Goal: Find specific page/section: Find specific page/section

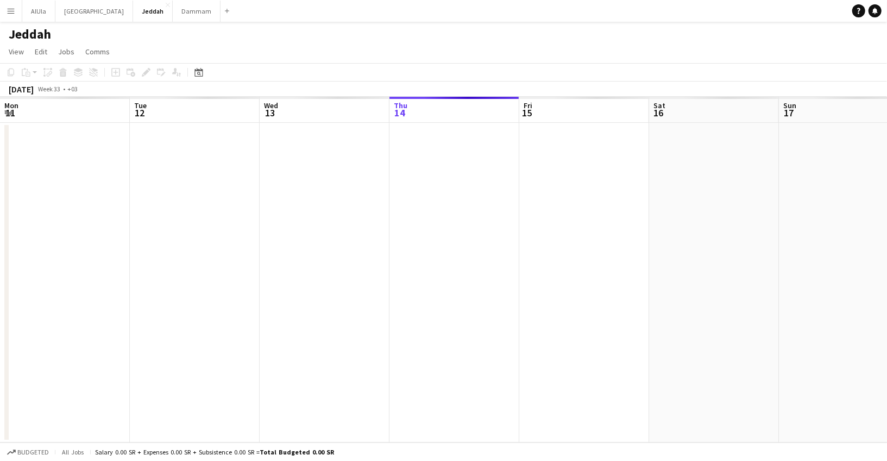
scroll to position [0, 259]
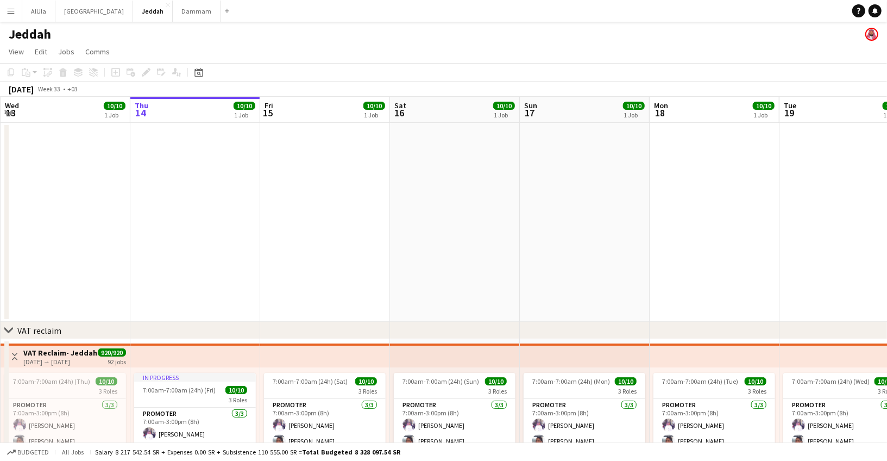
click at [9, 12] on app-icon "Menu" at bounding box center [11, 11] width 9 height 9
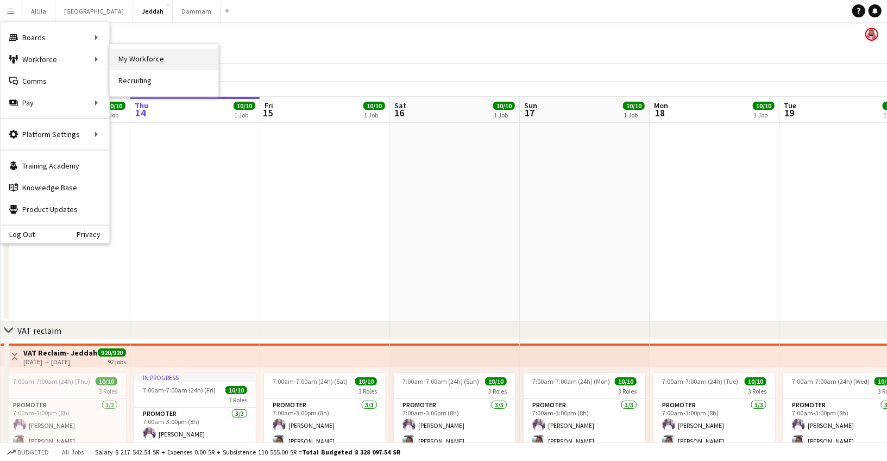
click at [185, 62] on link "My Workforce" at bounding box center [164, 59] width 109 height 22
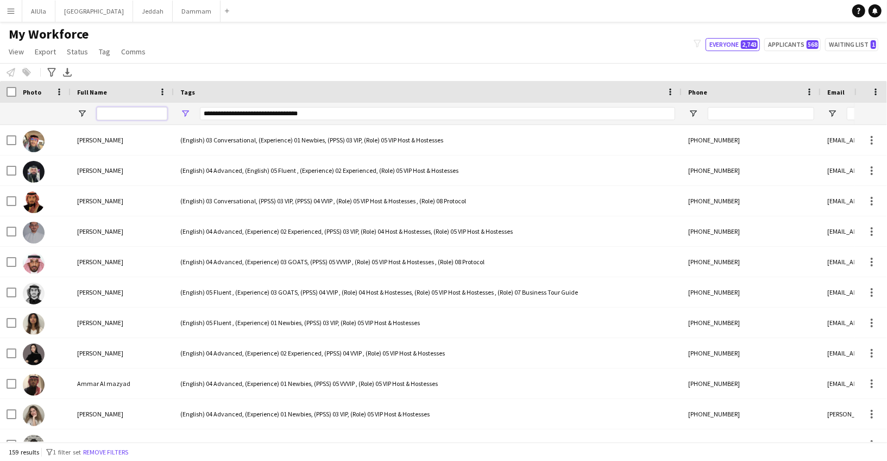
click at [112, 110] on input "Full Name Filter Input" at bounding box center [132, 113] width 71 height 13
click at [234, 114] on div "**********" at bounding box center [437, 113] width 475 height 13
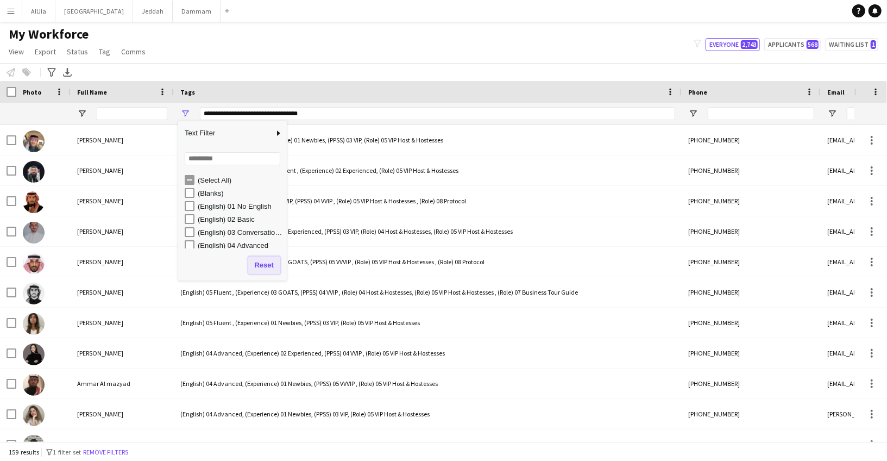
click at [252, 265] on button "Reset" at bounding box center [264, 264] width 32 height 17
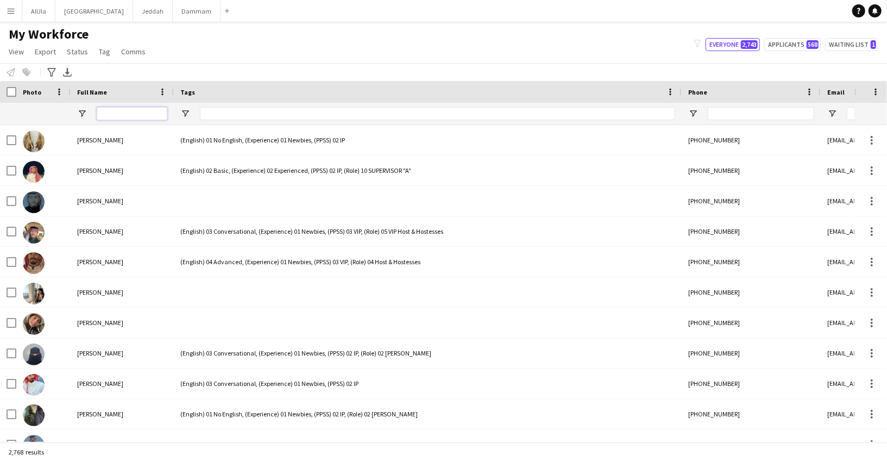
click at [115, 114] on input "Full Name Filter Input" at bounding box center [132, 113] width 71 height 13
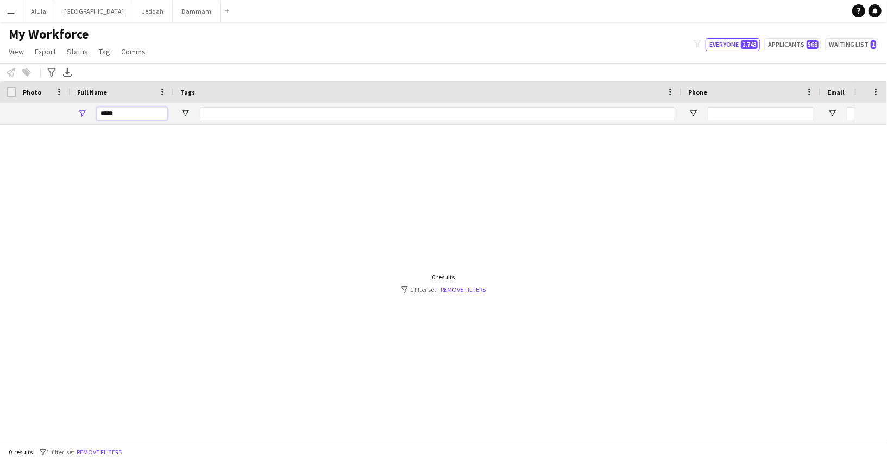
click at [112, 115] on input "*****" at bounding box center [132, 113] width 71 height 13
type input "*****"
click at [452, 291] on link "Remove filters" at bounding box center [463, 289] width 45 height 8
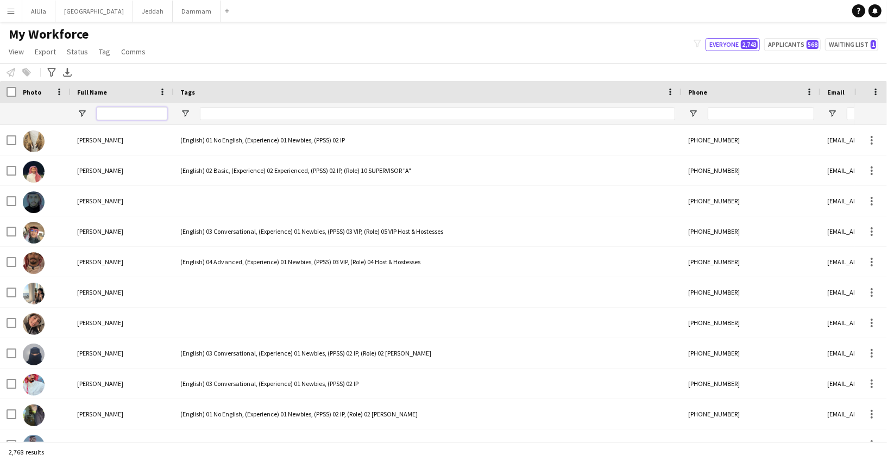
click at [114, 118] on input "Full Name Filter Input" at bounding box center [132, 113] width 71 height 13
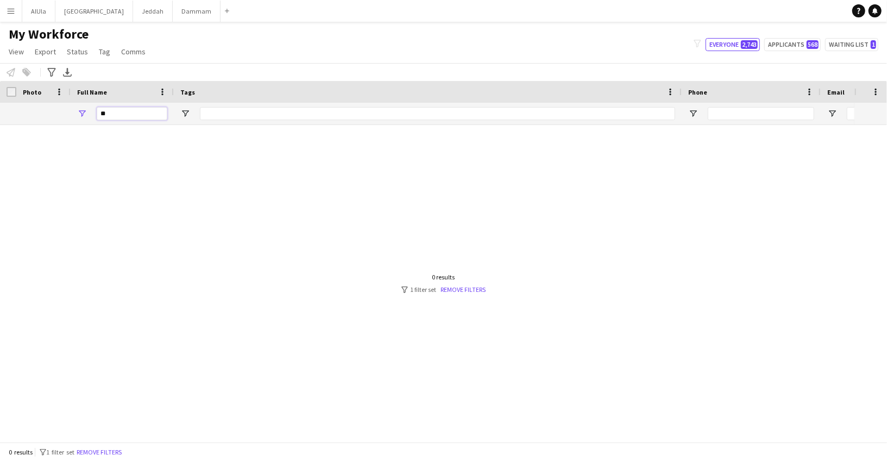
type input "*"
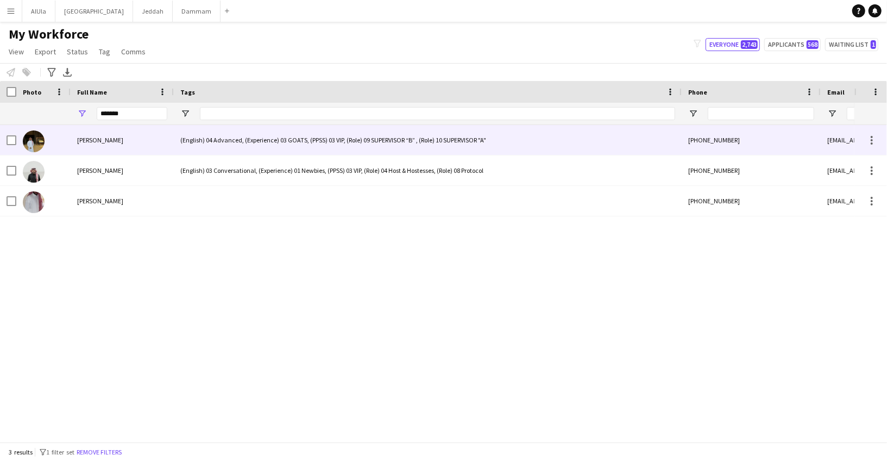
click at [113, 145] on div "[PERSON_NAME]" at bounding box center [122, 140] width 103 height 30
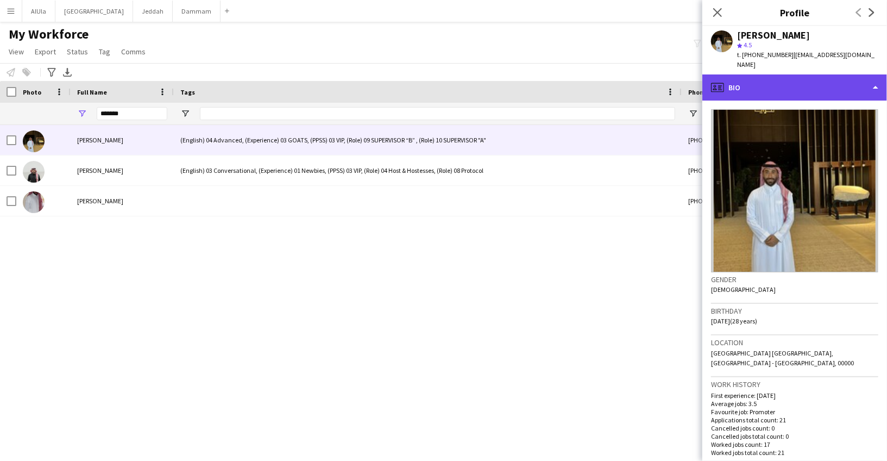
click at [811, 78] on div "profile Bio" at bounding box center [795, 87] width 185 height 26
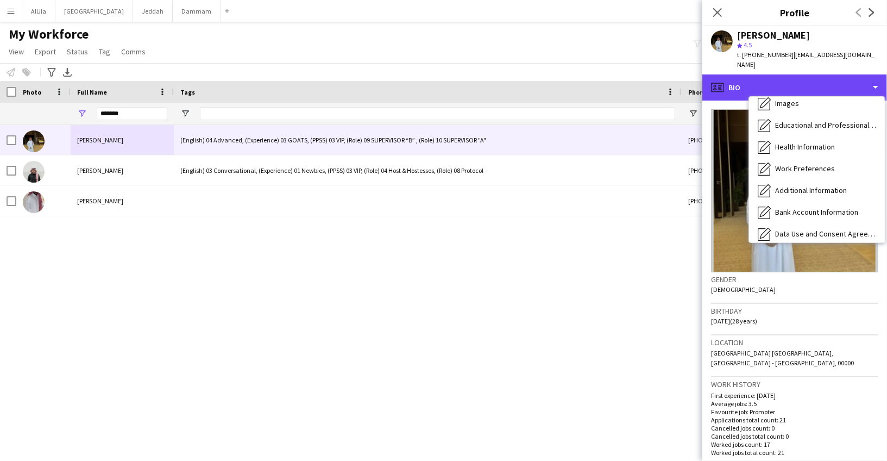
scroll to position [107, 0]
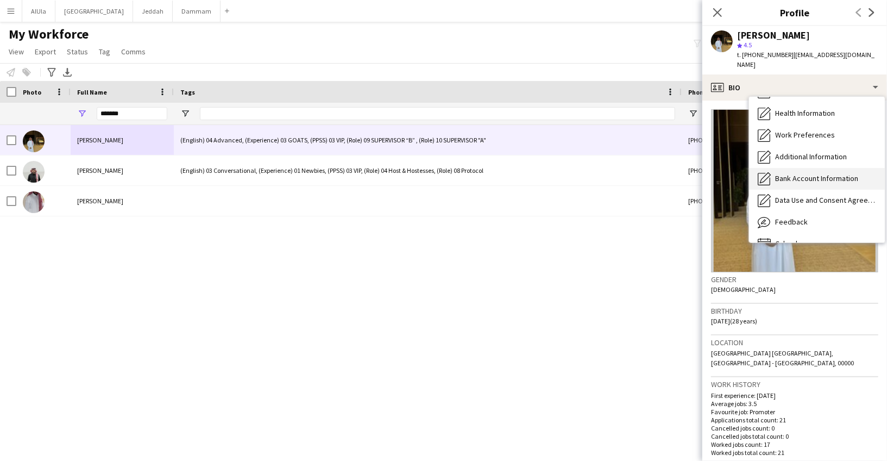
click at [807, 173] on span "Bank Account Information" at bounding box center [816, 178] width 83 height 10
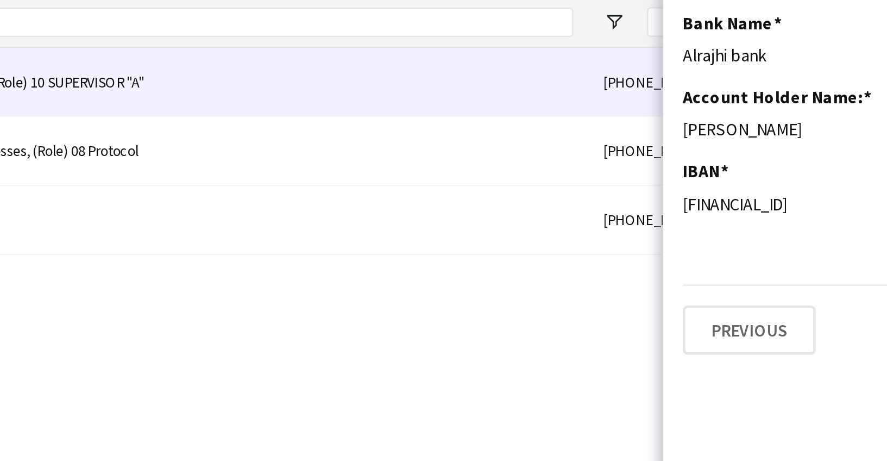
scroll to position [0, 0]
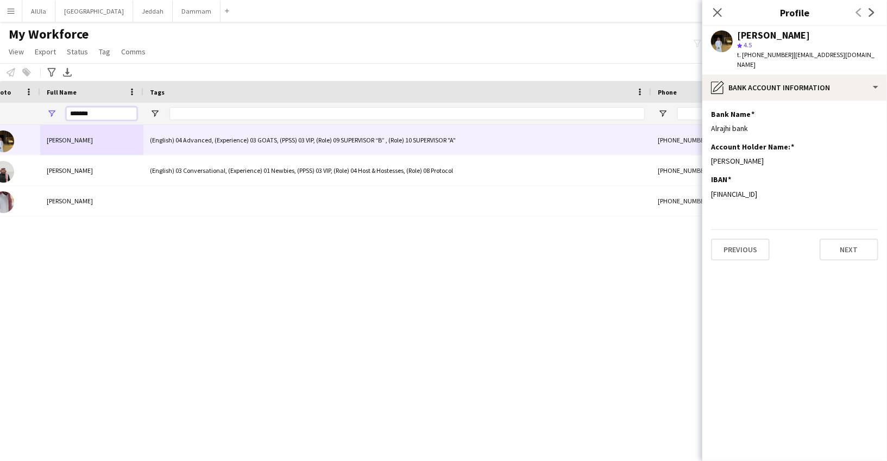
click at [80, 116] on input "*******" at bounding box center [101, 113] width 71 height 13
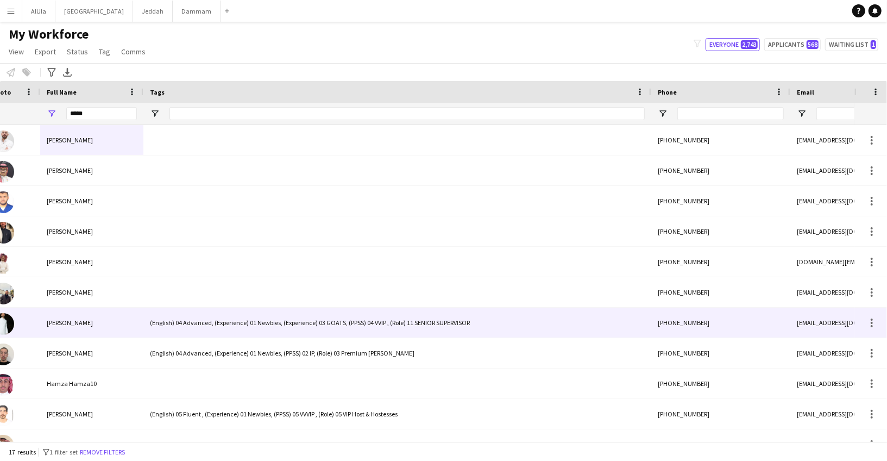
click at [80, 321] on span "[PERSON_NAME]" at bounding box center [70, 322] width 46 height 8
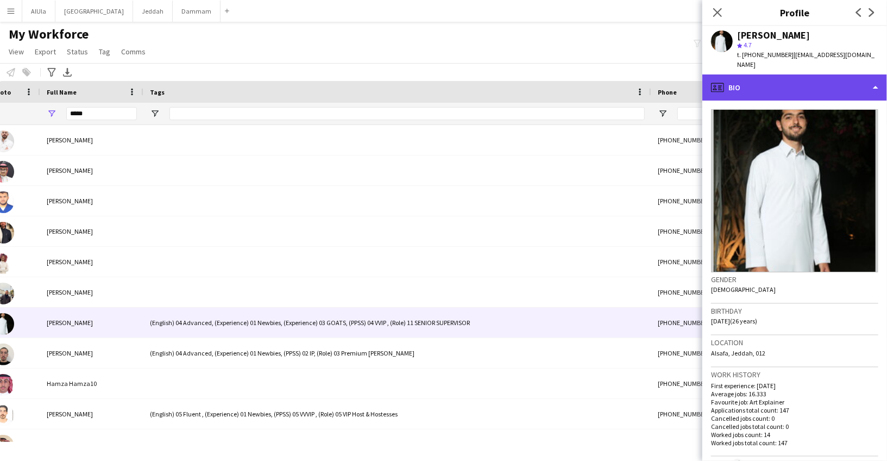
click at [763, 77] on div "profile Bio" at bounding box center [795, 87] width 185 height 26
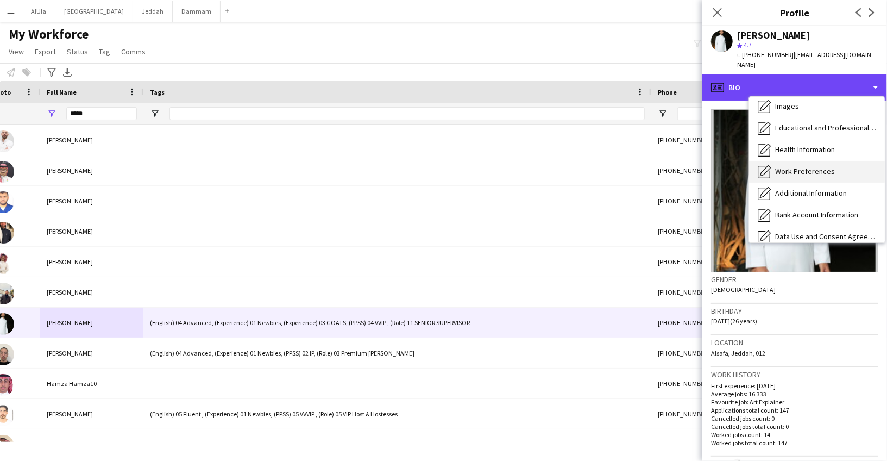
scroll to position [72, 0]
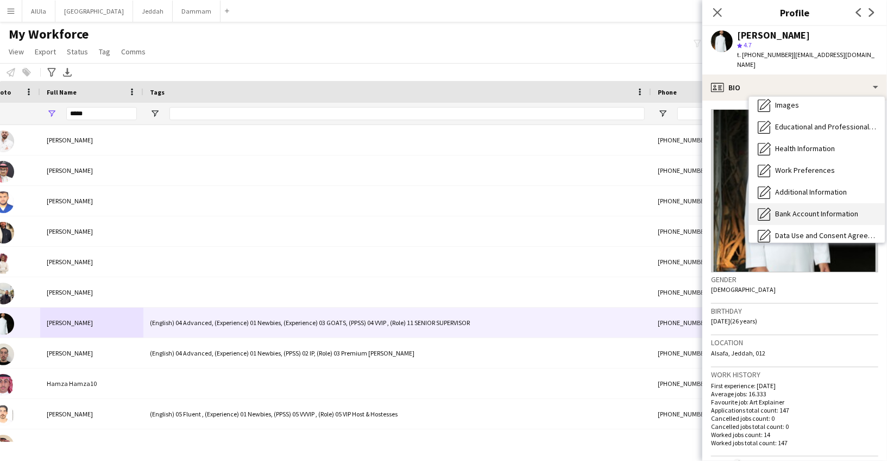
click at [786, 209] on span "Bank Account Information" at bounding box center [816, 214] width 83 height 10
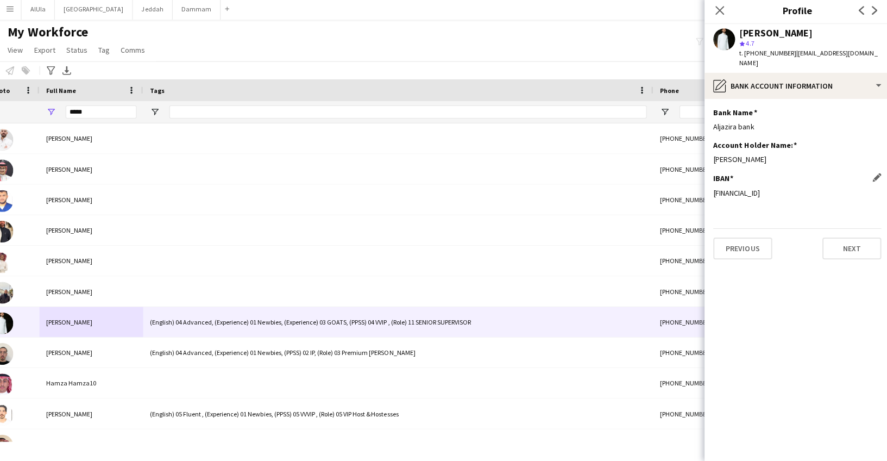
scroll to position [0, 0]
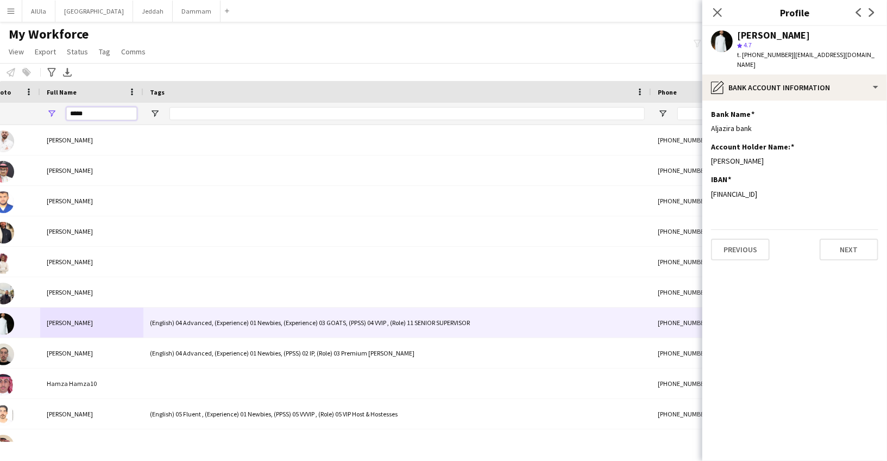
click at [89, 114] on input "*****" at bounding box center [101, 113] width 71 height 13
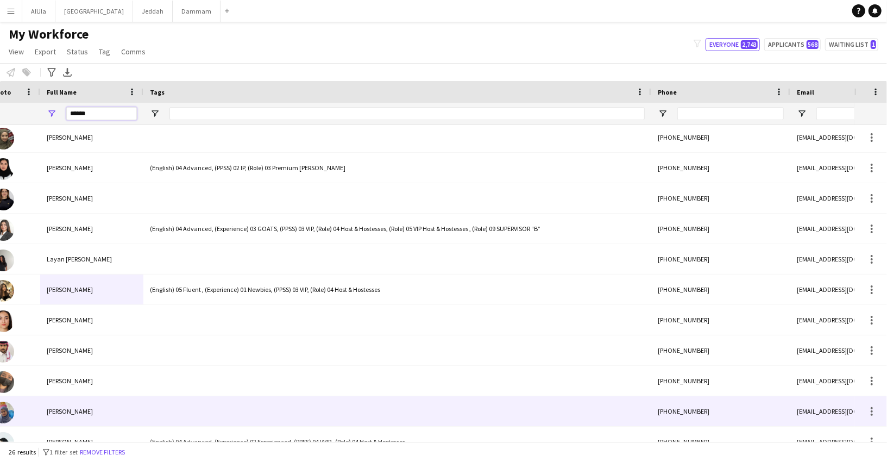
scroll to position [36, 0]
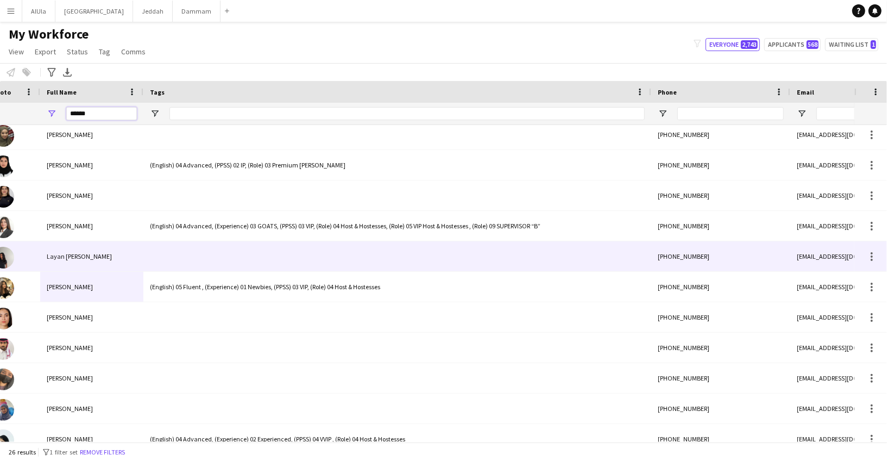
type input "*****"
click at [82, 246] on div "Layan [PERSON_NAME]" at bounding box center [91, 256] width 103 height 30
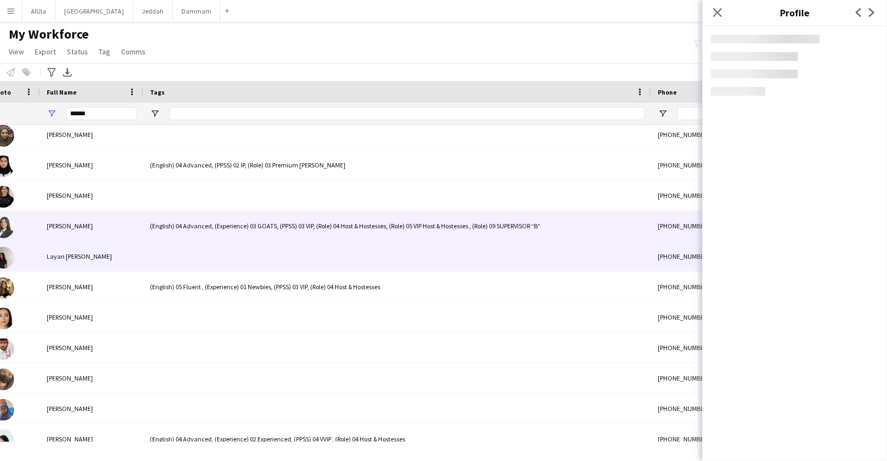
click at [72, 226] on span "[PERSON_NAME]" at bounding box center [70, 226] width 46 height 8
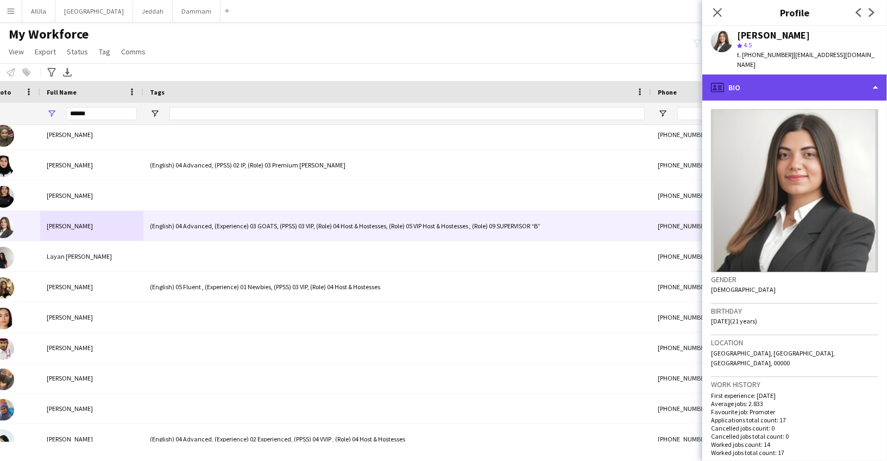
click at [757, 74] on div "profile Bio" at bounding box center [795, 87] width 185 height 26
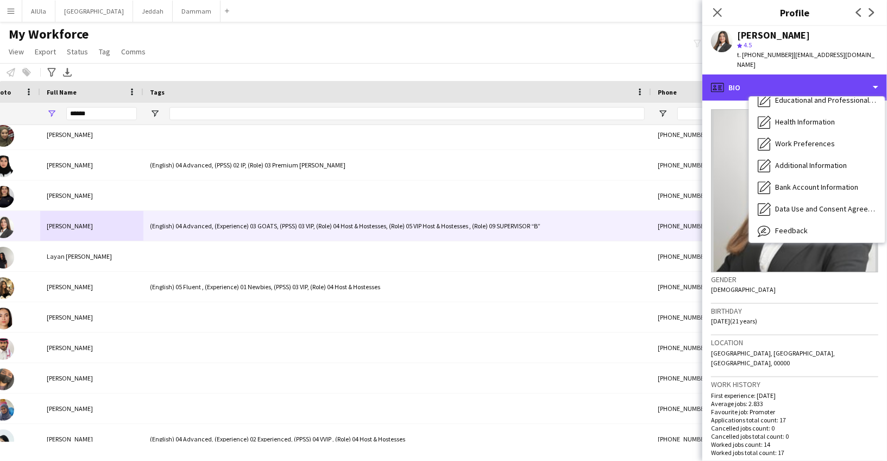
scroll to position [123, 0]
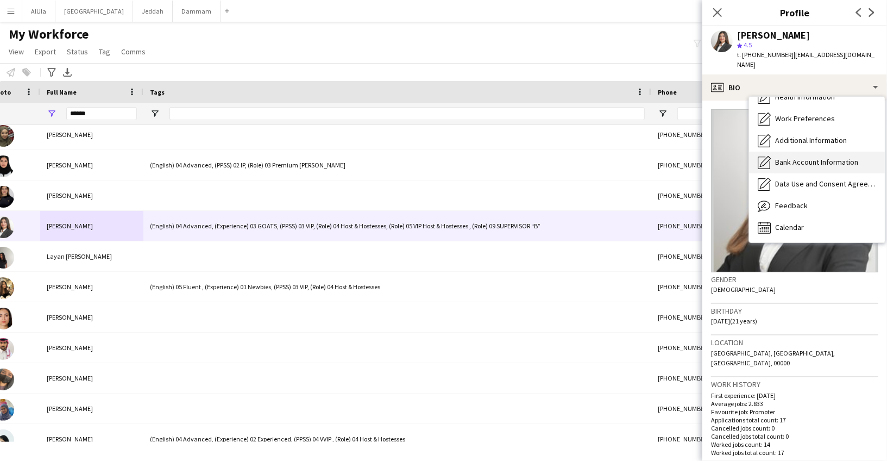
click at [806, 157] on span "Bank Account Information" at bounding box center [816, 162] width 83 height 10
